Goal: Task Accomplishment & Management: Use online tool/utility

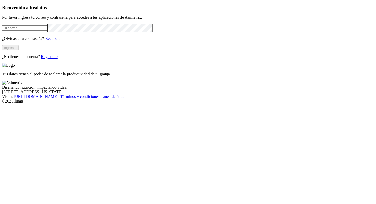
type input "[PERSON_NAME][EMAIL_ADDRESS][PERSON_NAME][DOMAIN_NAME]"
click at [19, 50] on button "Ingresar" at bounding box center [10, 47] width 17 height 5
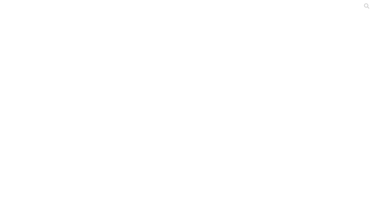
click at [5, 96] on icon at bounding box center [10, 104] width 16 height 16
